Goal: Find specific page/section: Find specific page/section

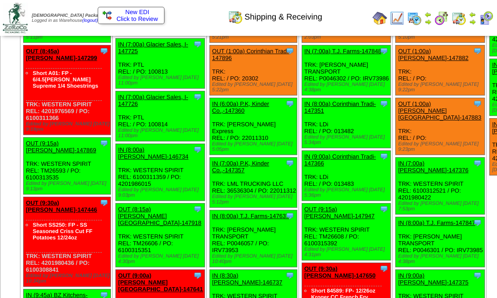
scroll to position [182, 0]
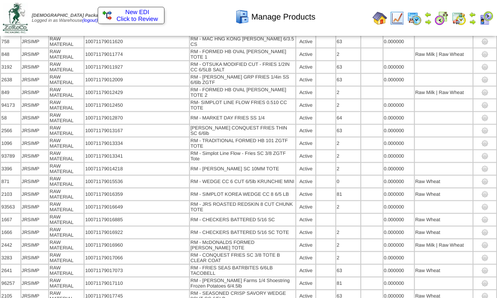
scroll to position [1156, 0]
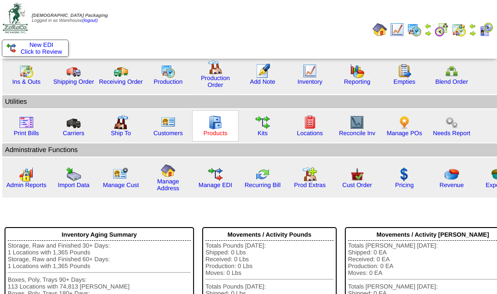
click at [217, 131] on link "Products" at bounding box center [216, 133] width 24 height 7
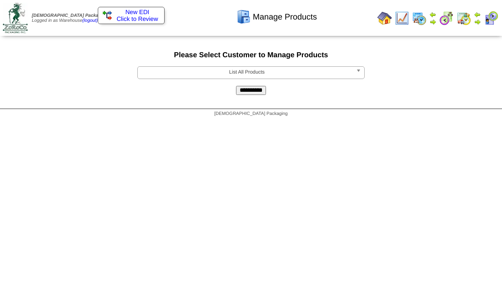
click at [291, 75] on span "List All Products" at bounding box center [246, 72] width 211 height 11
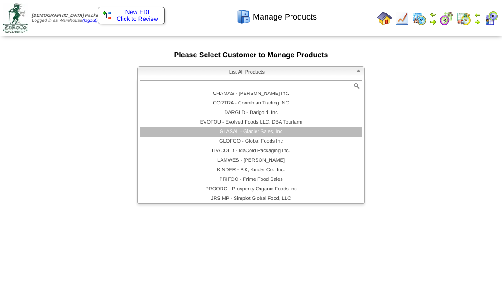
scroll to position [82, 0]
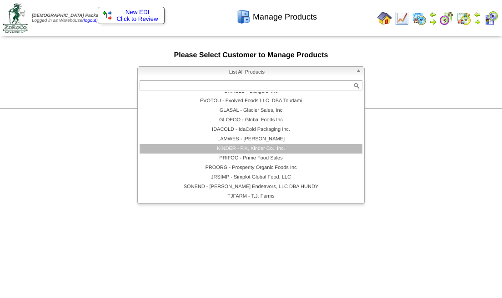
click at [248, 151] on li "KINDER - P.K, Kinder Co., Inc." at bounding box center [251, 149] width 223 height 10
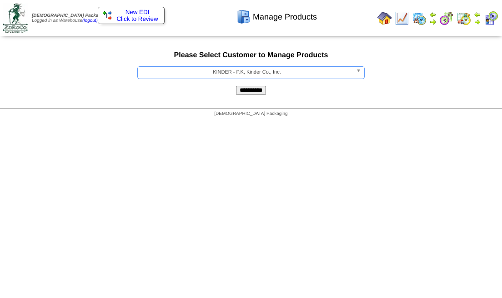
click at [256, 89] on input "**********" at bounding box center [251, 90] width 30 height 9
click at [261, 74] on span "List All Products" at bounding box center [246, 72] width 211 height 11
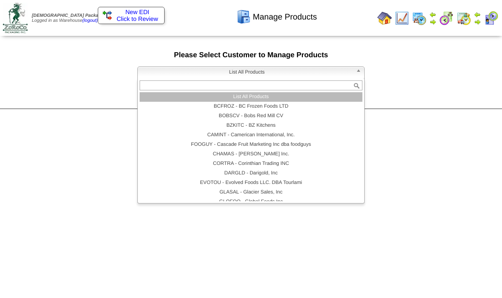
click at [258, 97] on li "List All Products" at bounding box center [251, 97] width 223 height 10
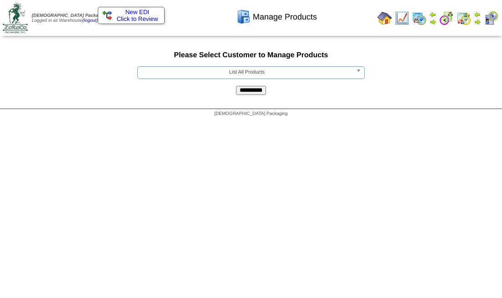
click at [245, 88] on input "**********" at bounding box center [251, 90] width 30 height 9
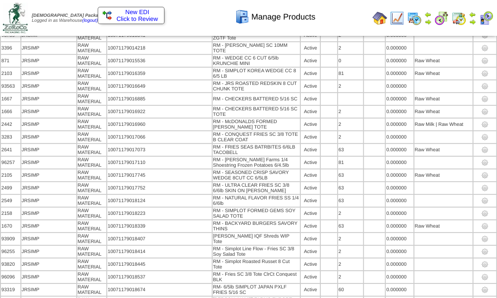
scroll to position [38883, 0]
